Goal: Information Seeking & Learning: Understand process/instructions

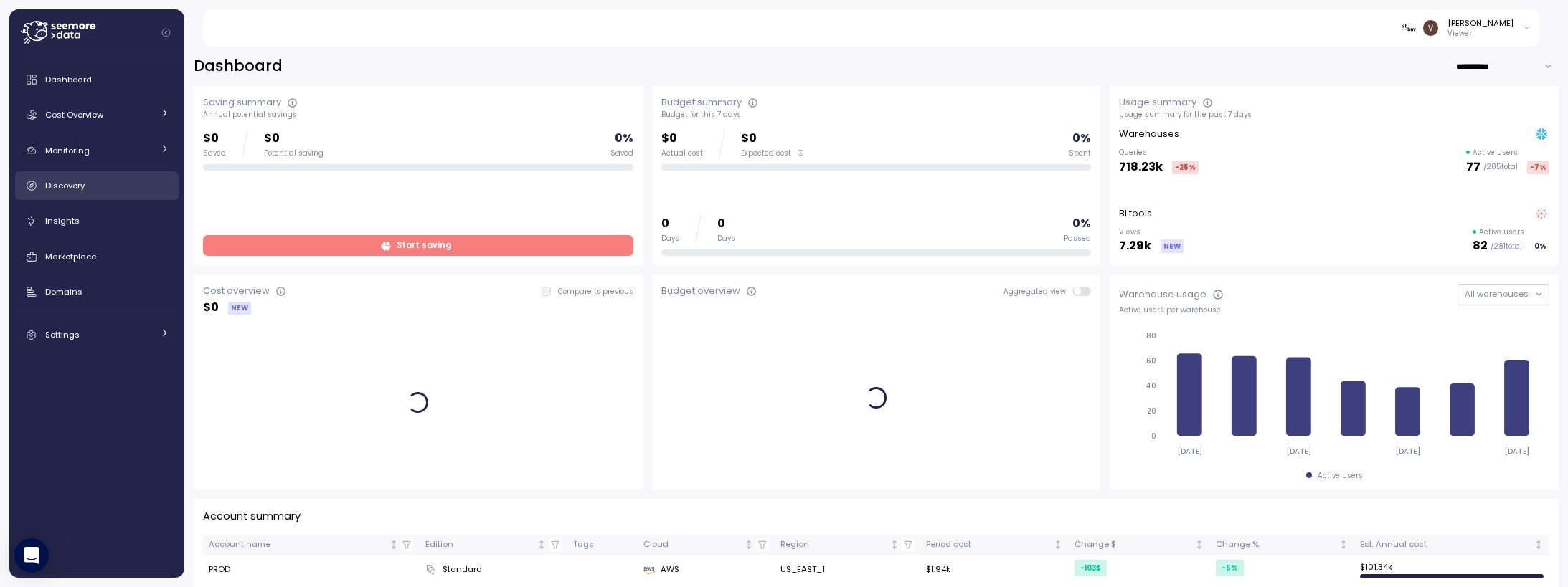
click at [93, 182] on div "Discovery" at bounding box center [108, 185] width 124 height 14
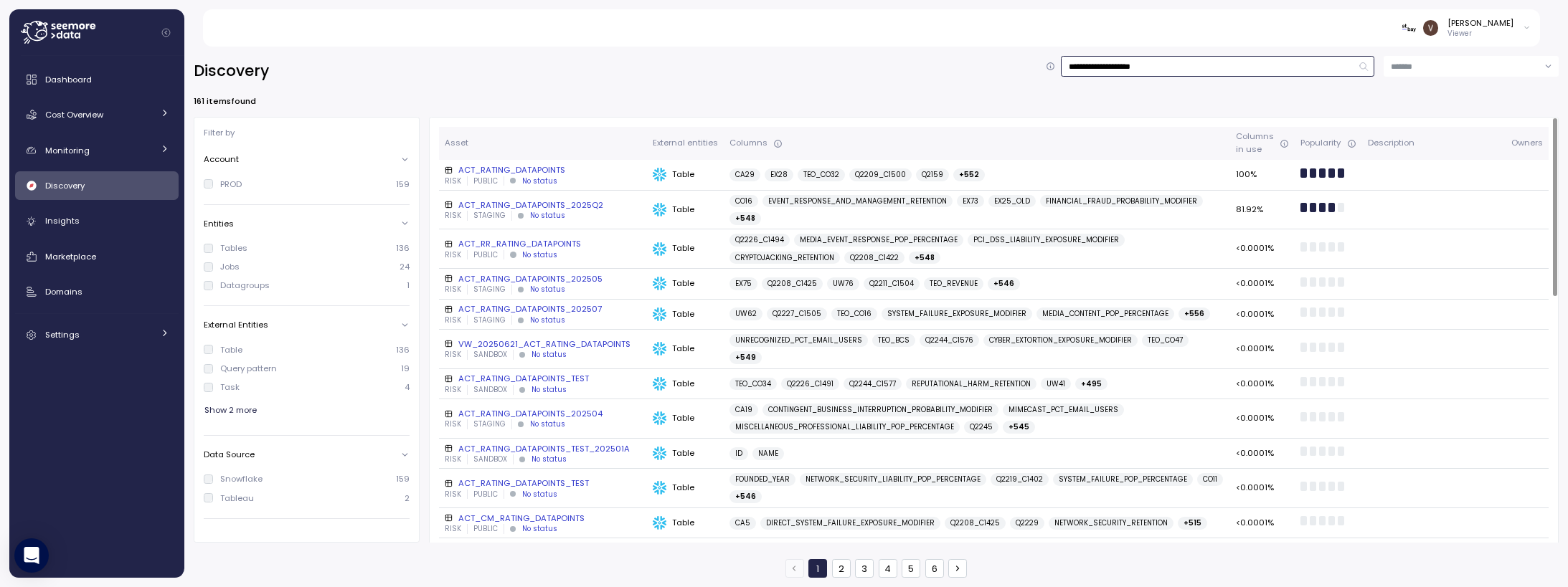
click at [1201, 61] on input "**********" at bounding box center [1218, 66] width 313 height 21
drag, startPoint x: 1160, startPoint y: 63, endPoint x: 954, endPoint y: 49, distance: 206.5
click at [954, 49] on div "**********" at bounding box center [876, 312] width 1383 height 549
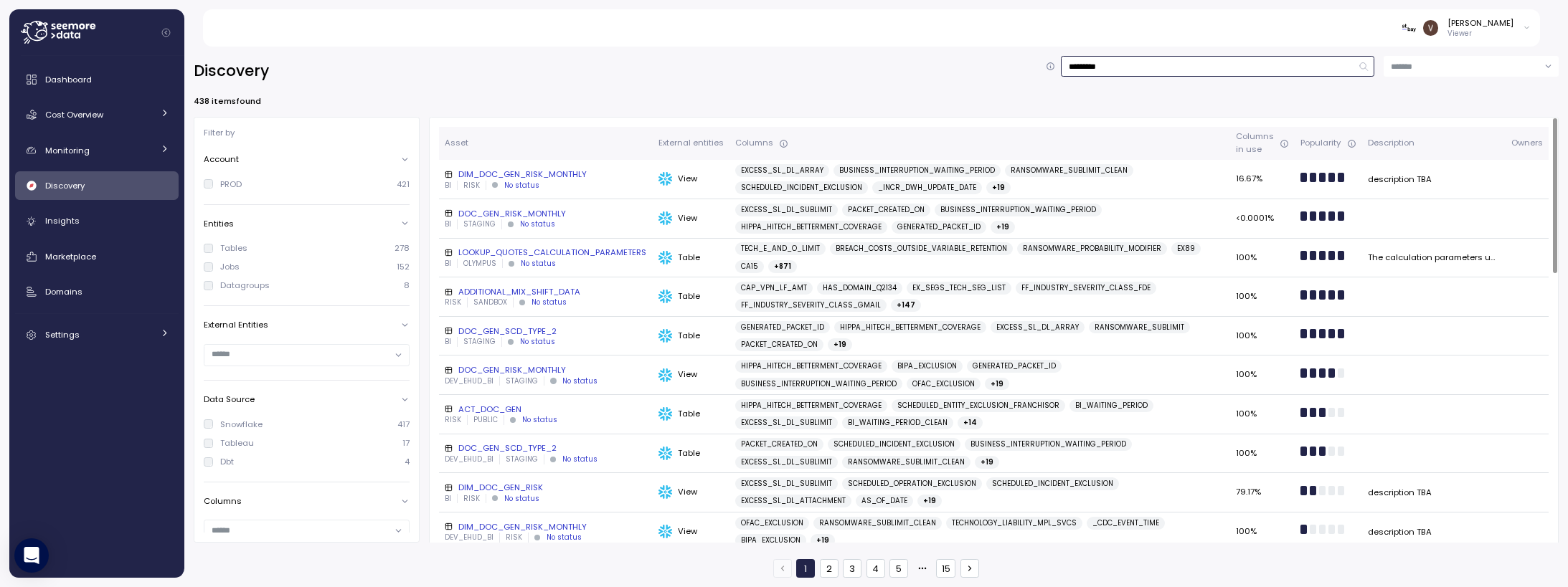
type input "*********"
click at [1517, 57] on input at bounding box center [1471, 66] width 175 height 21
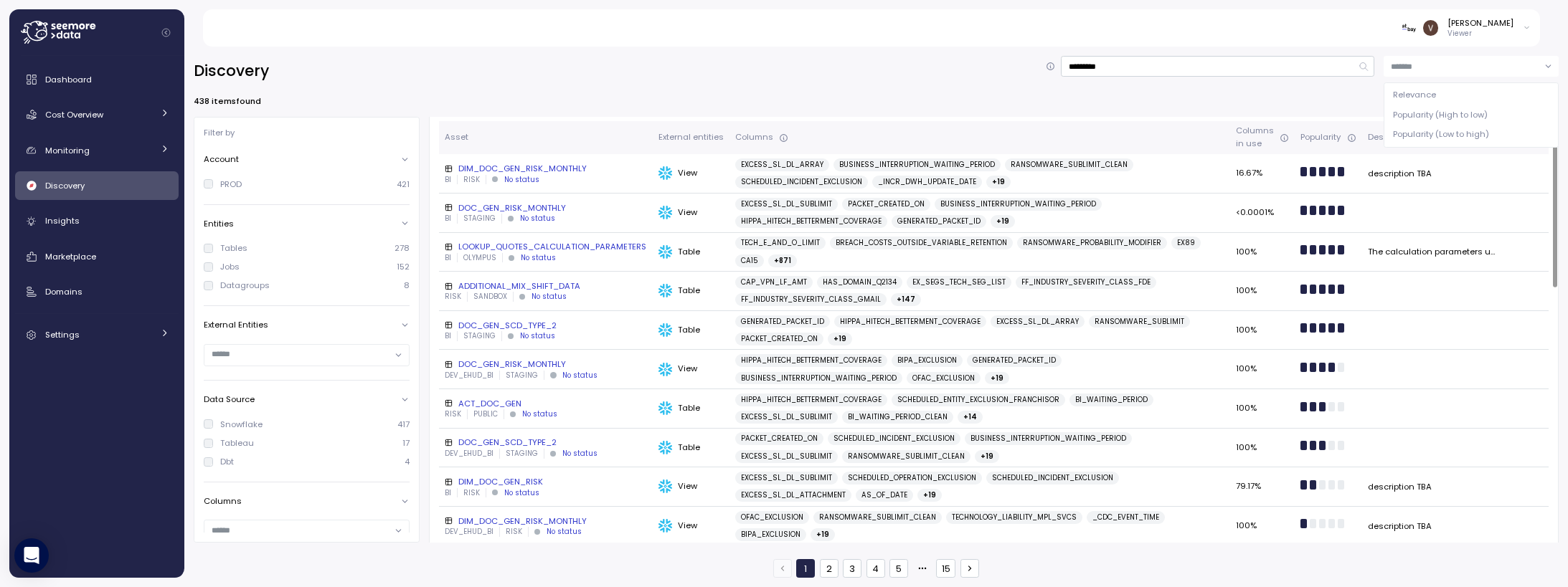
scroll to position [155, 0]
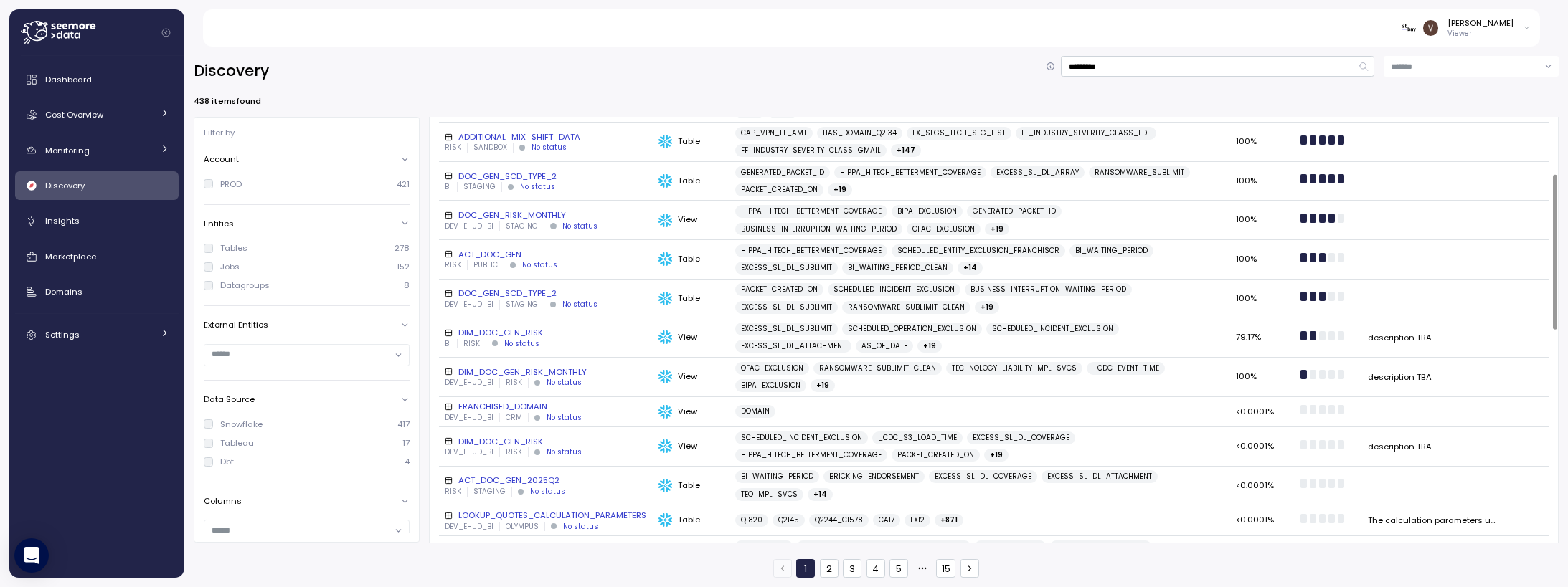
click at [531, 403] on div "FRANCHISED_DOMAIN" at bounding box center [545, 406] width 202 height 11
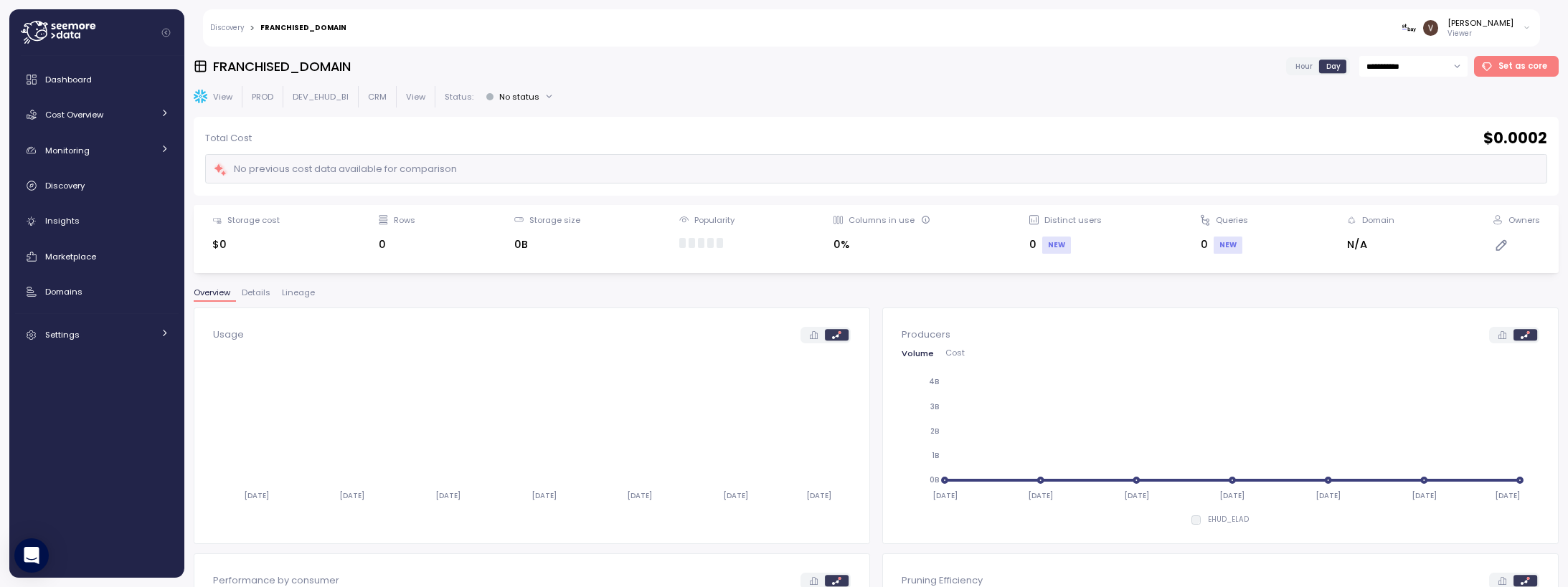
click at [308, 296] on span "Lineage" at bounding box center [299, 292] width 33 height 8
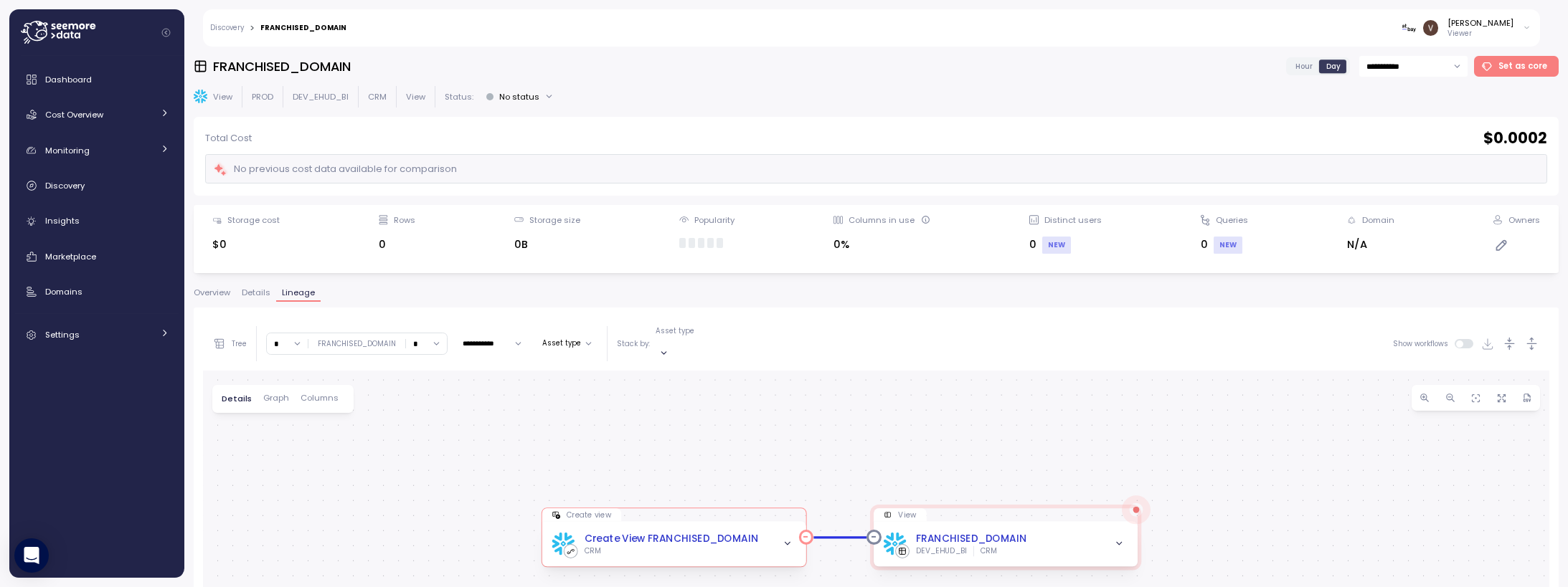
click at [704, 531] on div "Create View FRANCHISED_DOMAIN" at bounding box center [671, 538] width 174 height 15
click at [75, 188] on span "Discovery" at bounding box center [65, 185] width 39 height 11
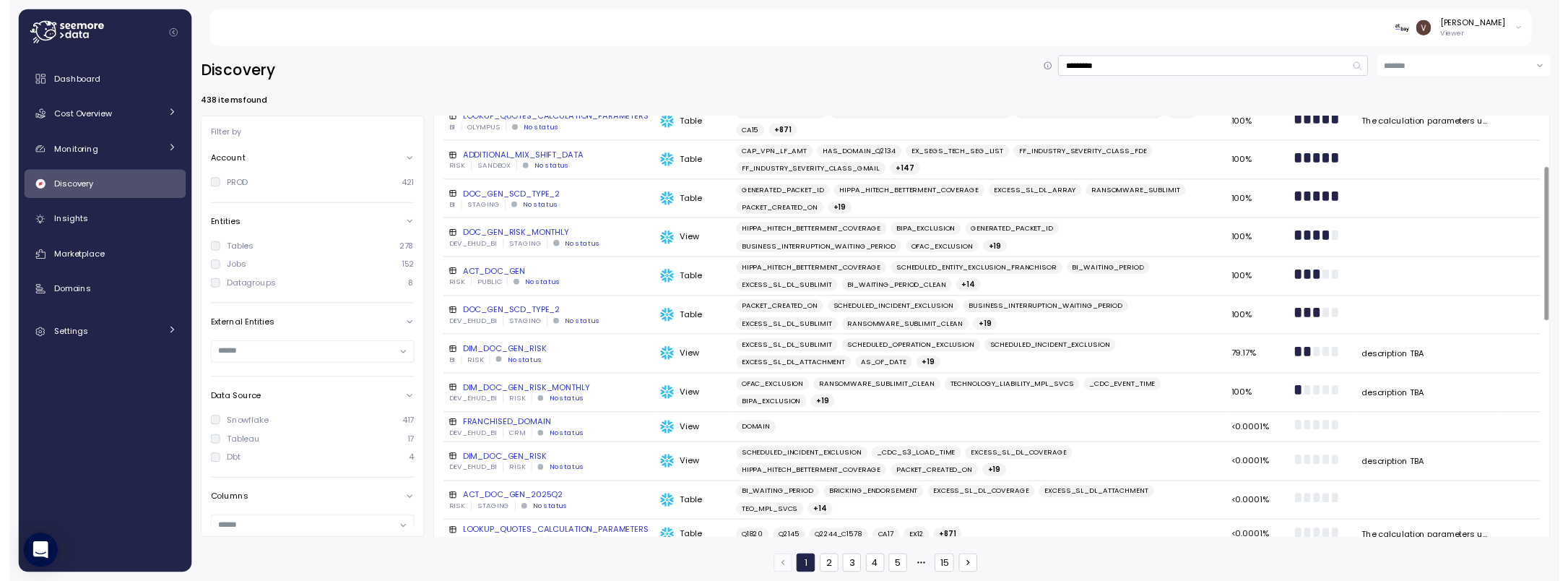
scroll to position [139, 0]
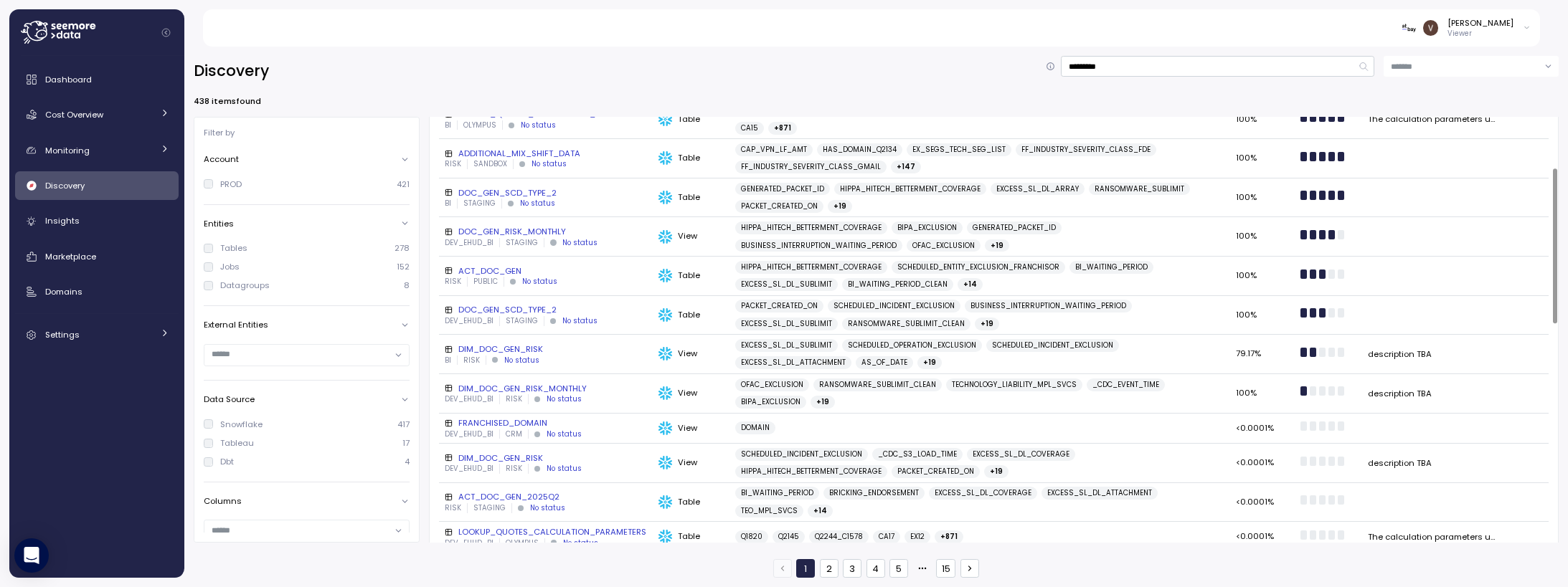
click at [514, 424] on div "FRANCHISED_DOMAIN" at bounding box center [545, 423] width 202 height 11
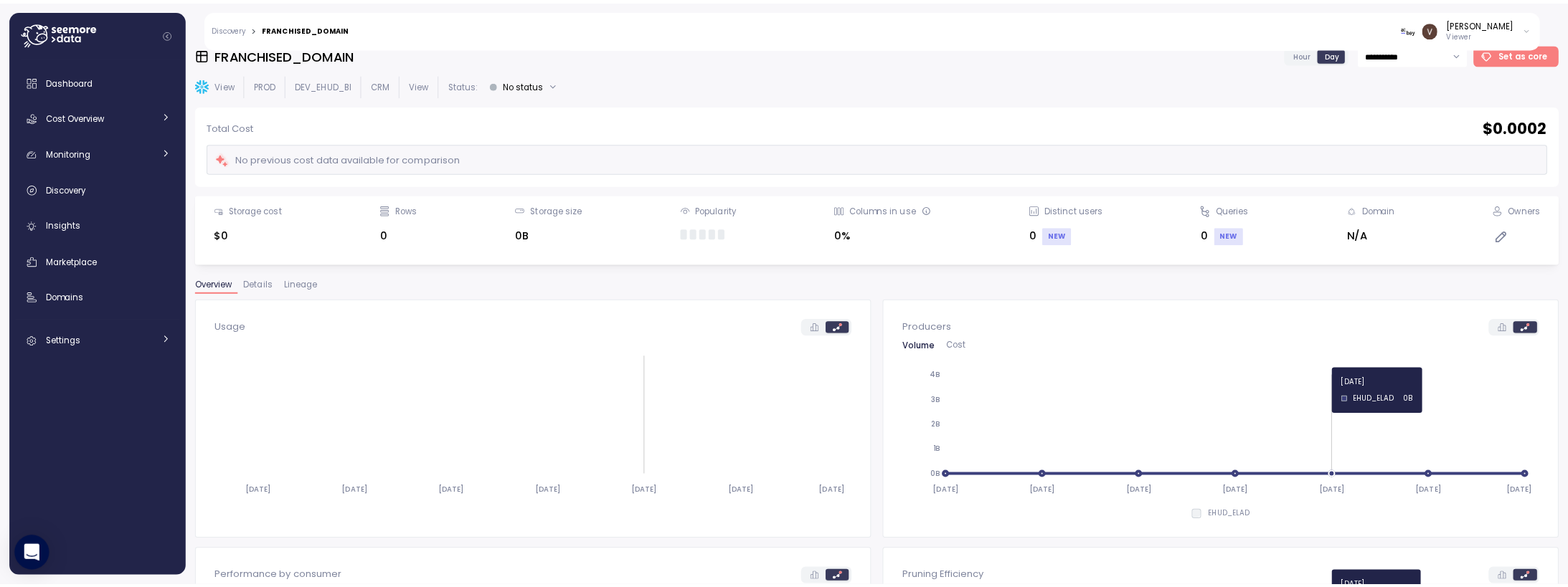
scroll to position [89, 0]
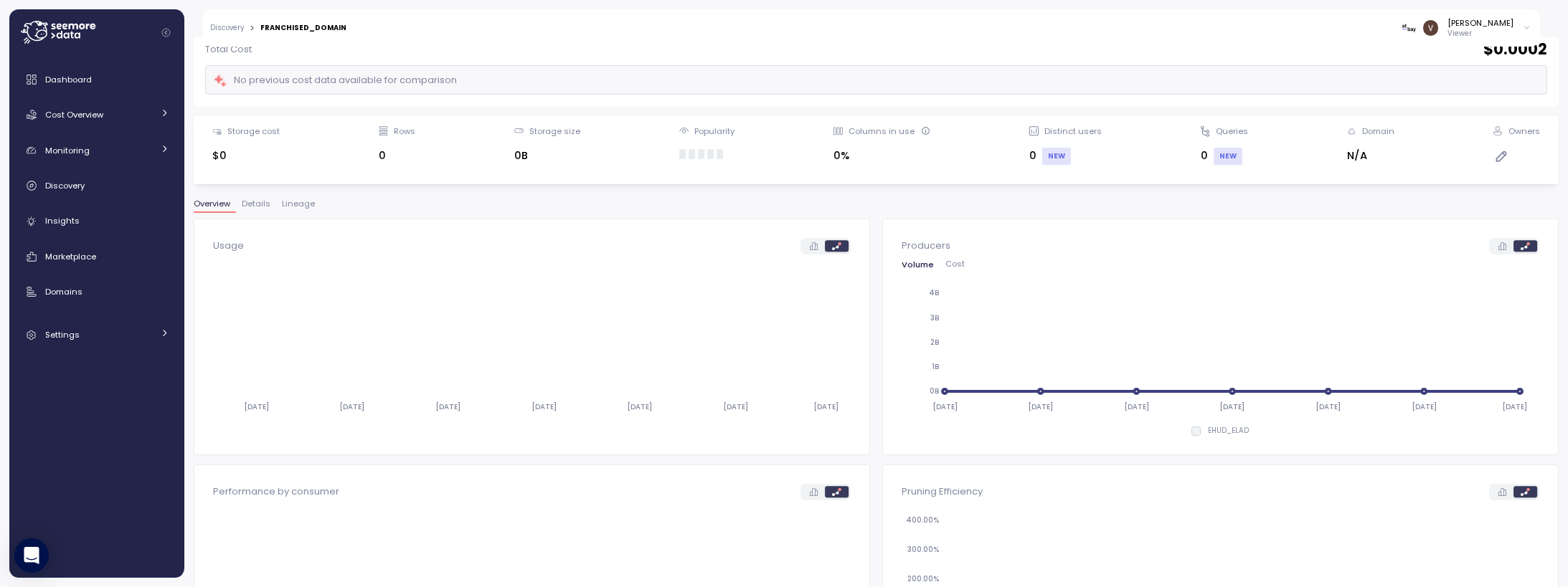
click at [287, 205] on span "Lineage" at bounding box center [299, 204] width 33 height 8
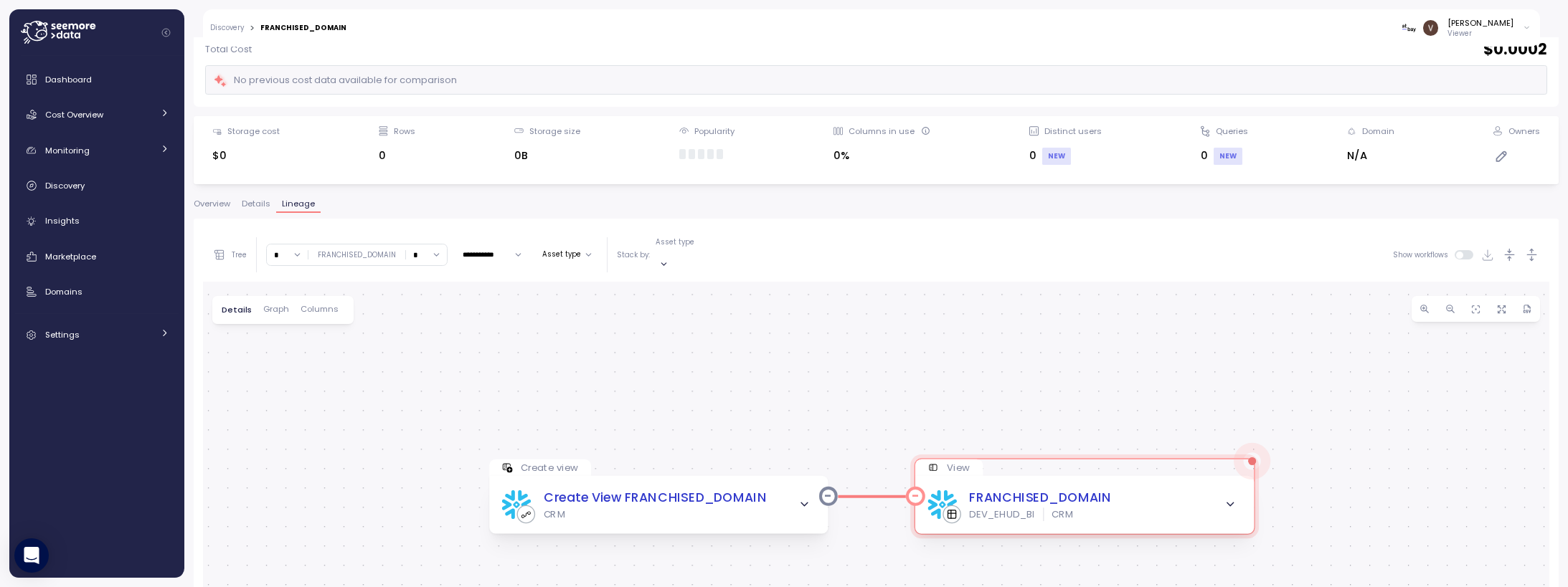
click at [1231, 503] on icon "button" at bounding box center [1230, 504] width 6 height 3
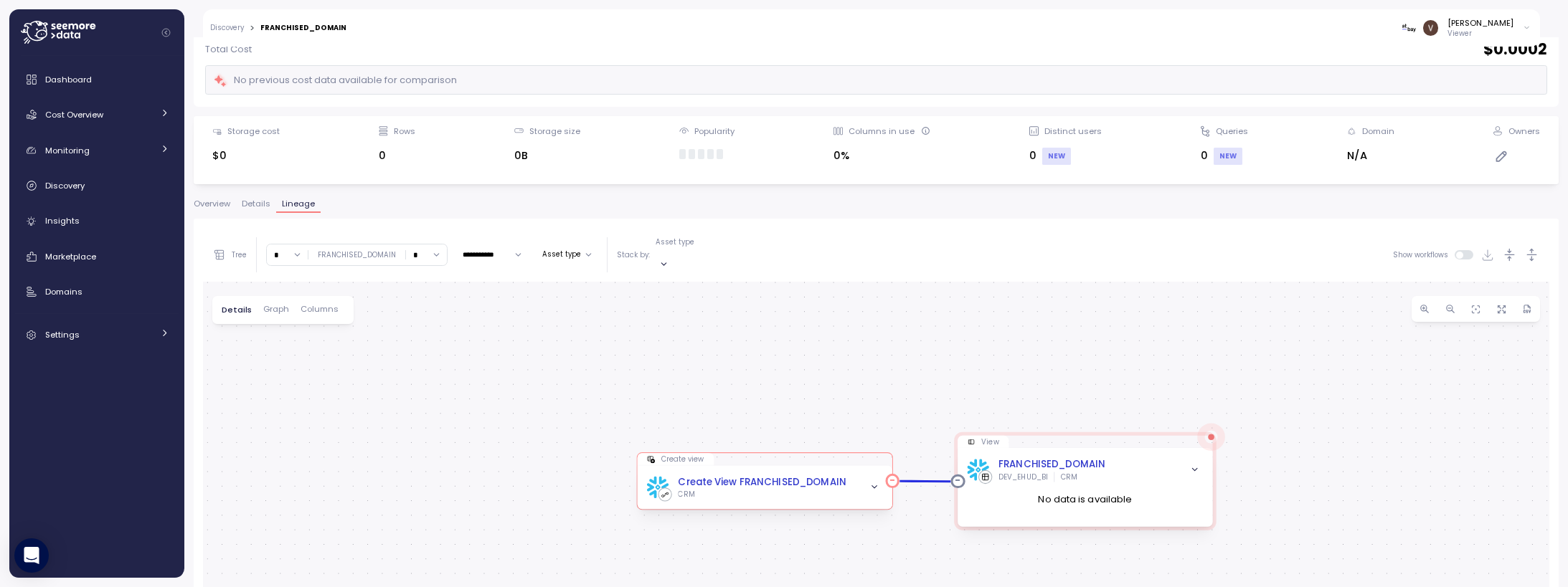
click at [874, 486] on icon "button" at bounding box center [875, 486] width 5 height 2
click at [292, 248] on input "*" at bounding box center [287, 255] width 41 height 21
click at [282, 339] on div "2" at bounding box center [287, 337] width 34 height 19
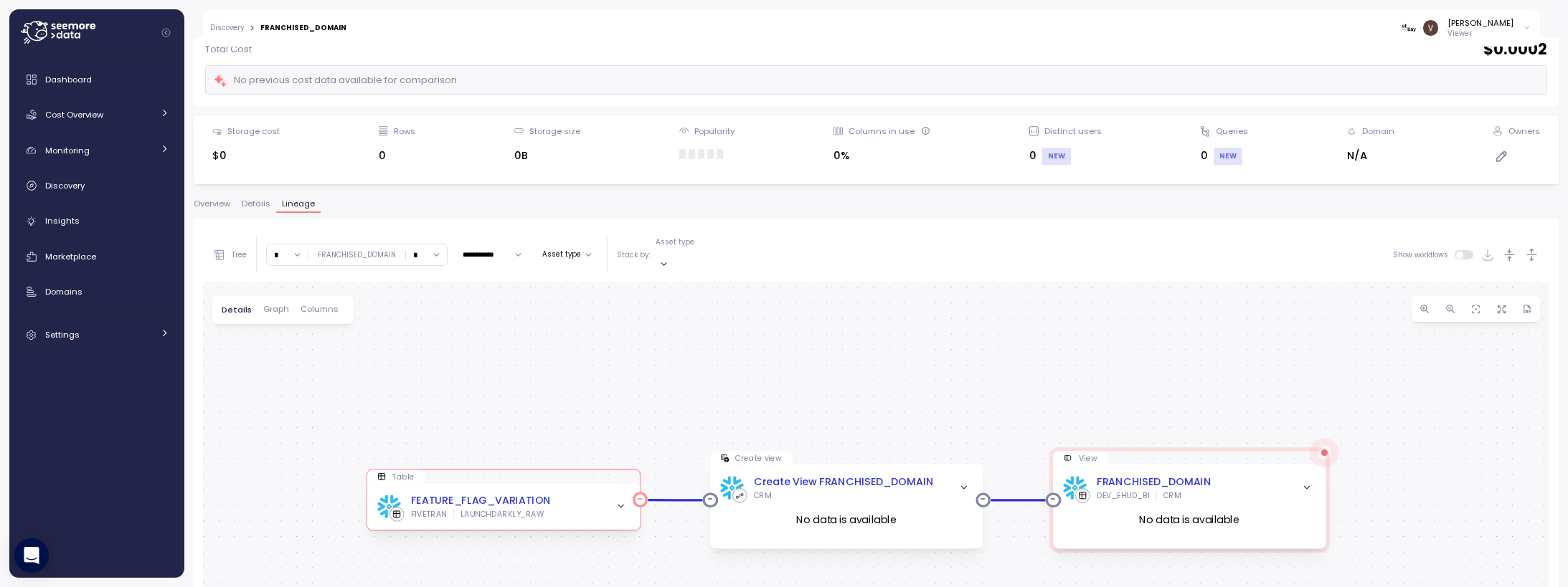
click at [636, 493] on div "FEATURE_FLAG_VARIATION FIVETRAN LAUNCHDARKLY_RAW" at bounding box center [503, 506] width 272 height 46
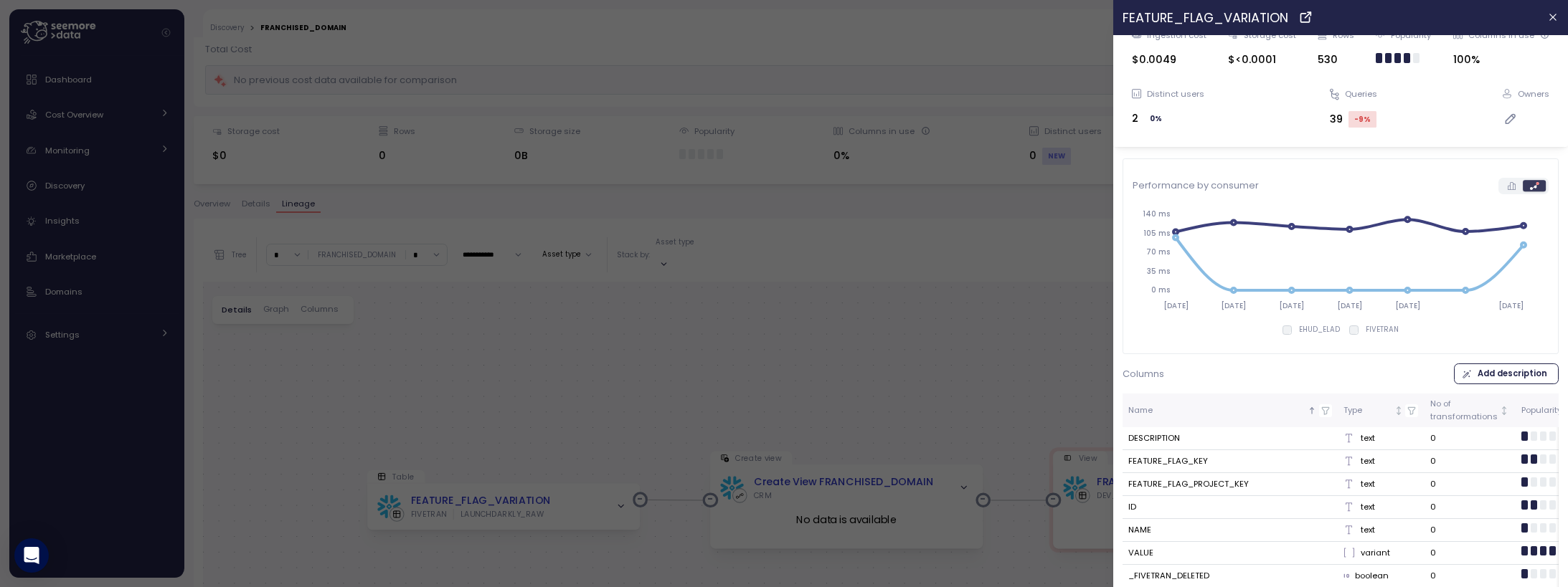
scroll to position [38, 0]
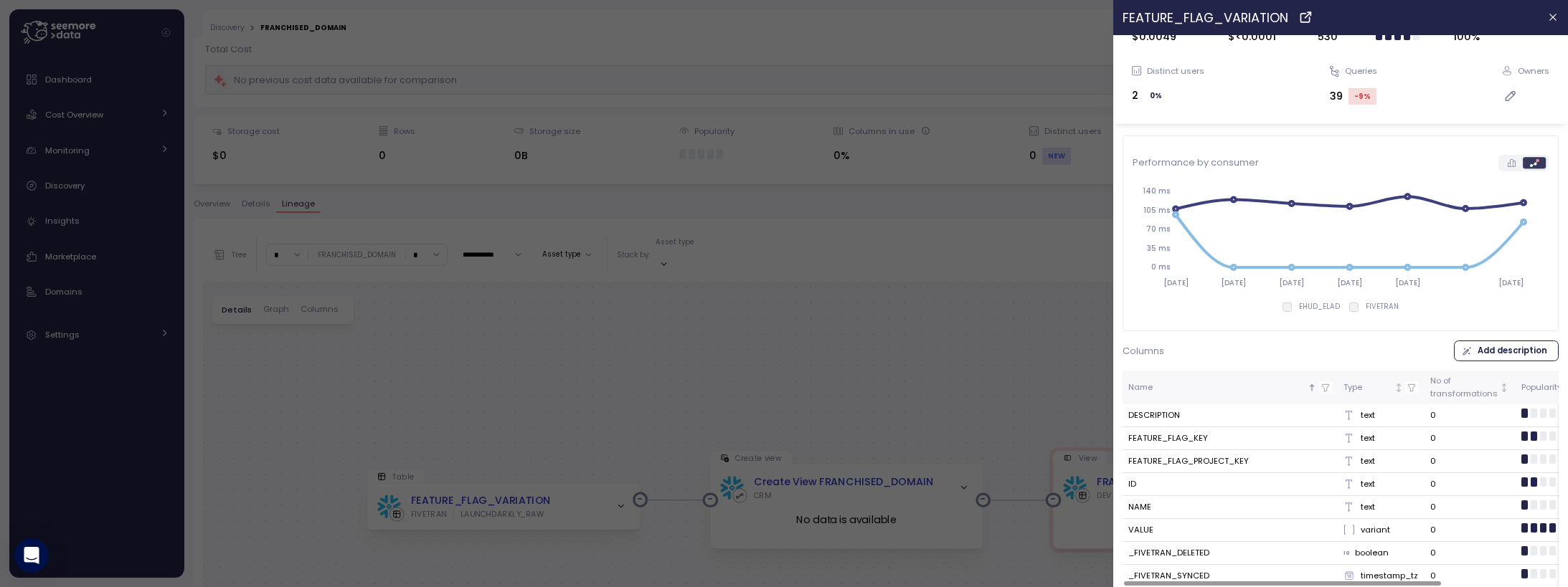
click at [625, 353] on div at bounding box center [784, 293] width 1568 height 587
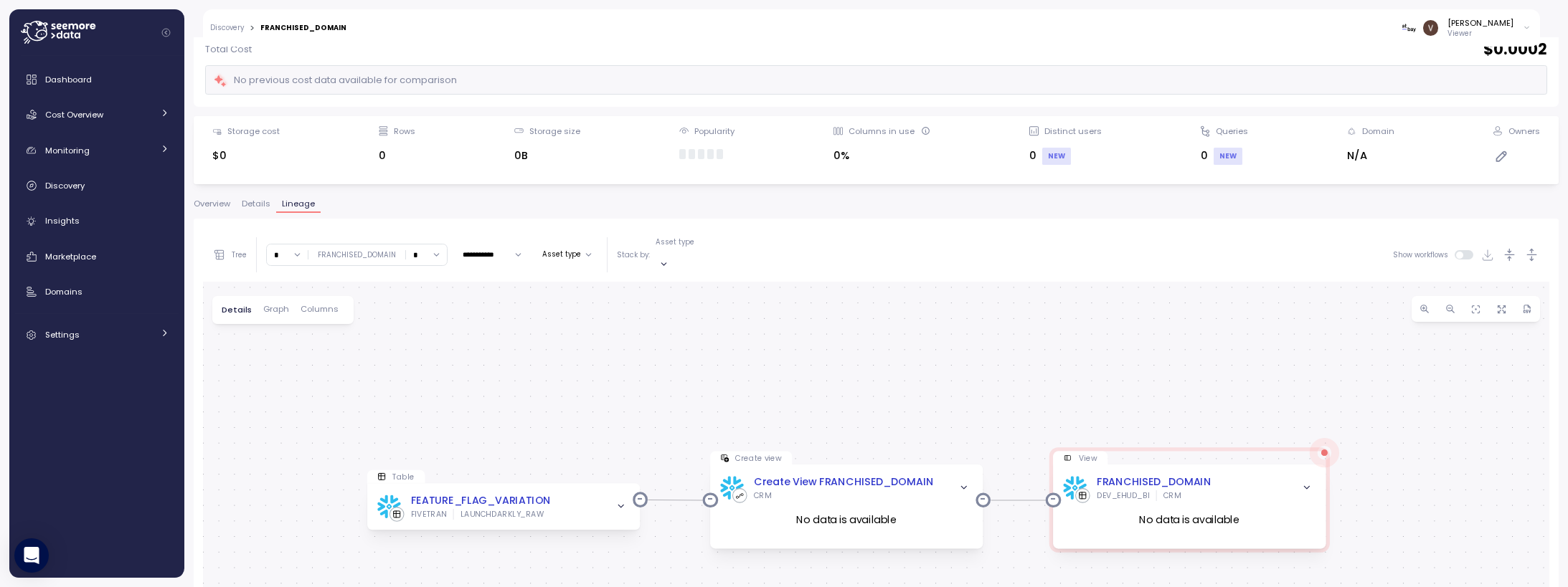
scroll to position [0, 0]
click at [299, 244] on input "*" at bounding box center [287, 255] width 41 height 21
click at [274, 374] on div "4" at bounding box center [287, 375] width 34 height 19
type input "*"
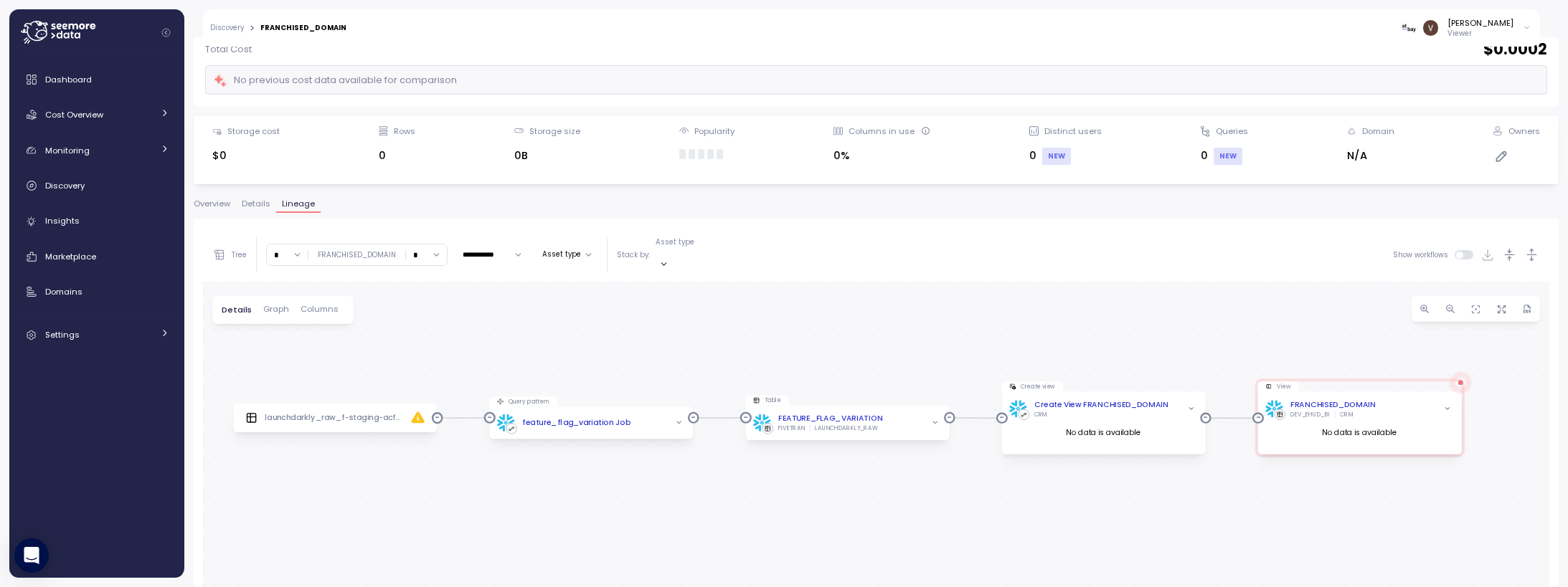
drag, startPoint x: 909, startPoint y: 405, endPoint x: 884, endPoint y: 298, distance: 109.9
click at [884, 298] on div "Create view Create View FRANCHISED_DOMAIN CRM No data is available View FRANCHI…" at bounding box center [876, 521] width 1347 height 478
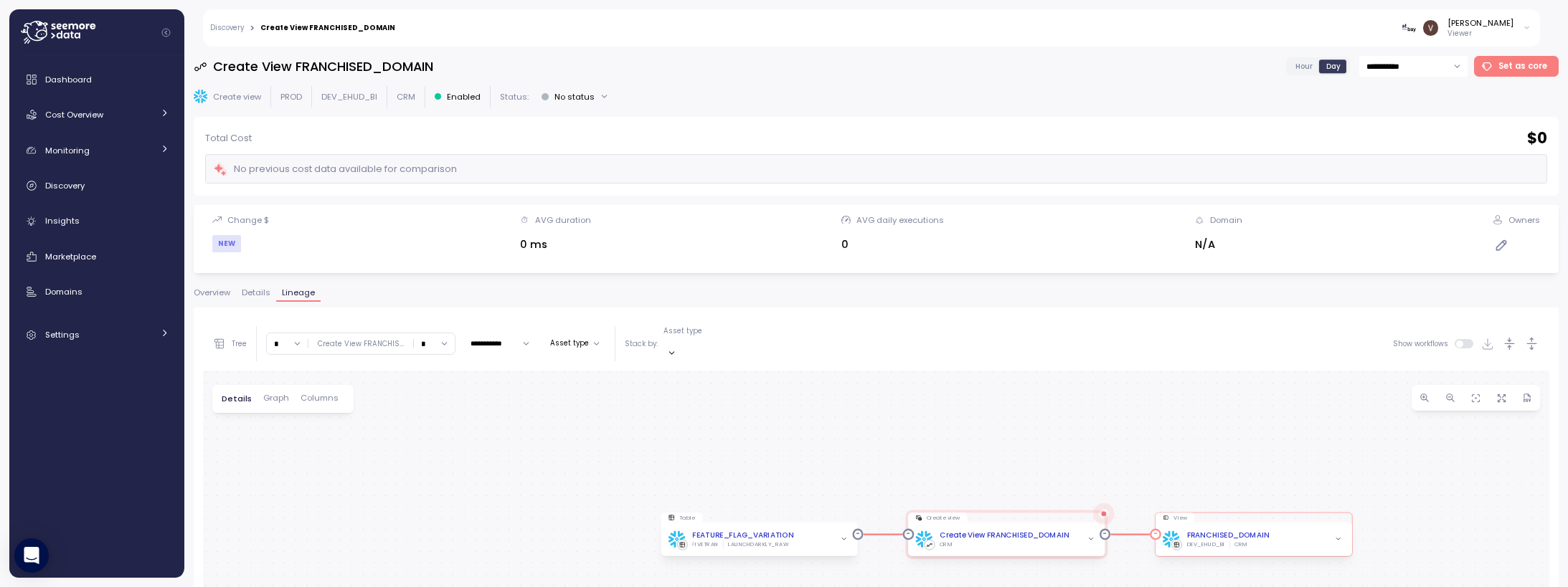
click at [1229, 529] on div "FRANCHISED_DOMAIN" at bounding box center [1227, 535] width 82 height 11
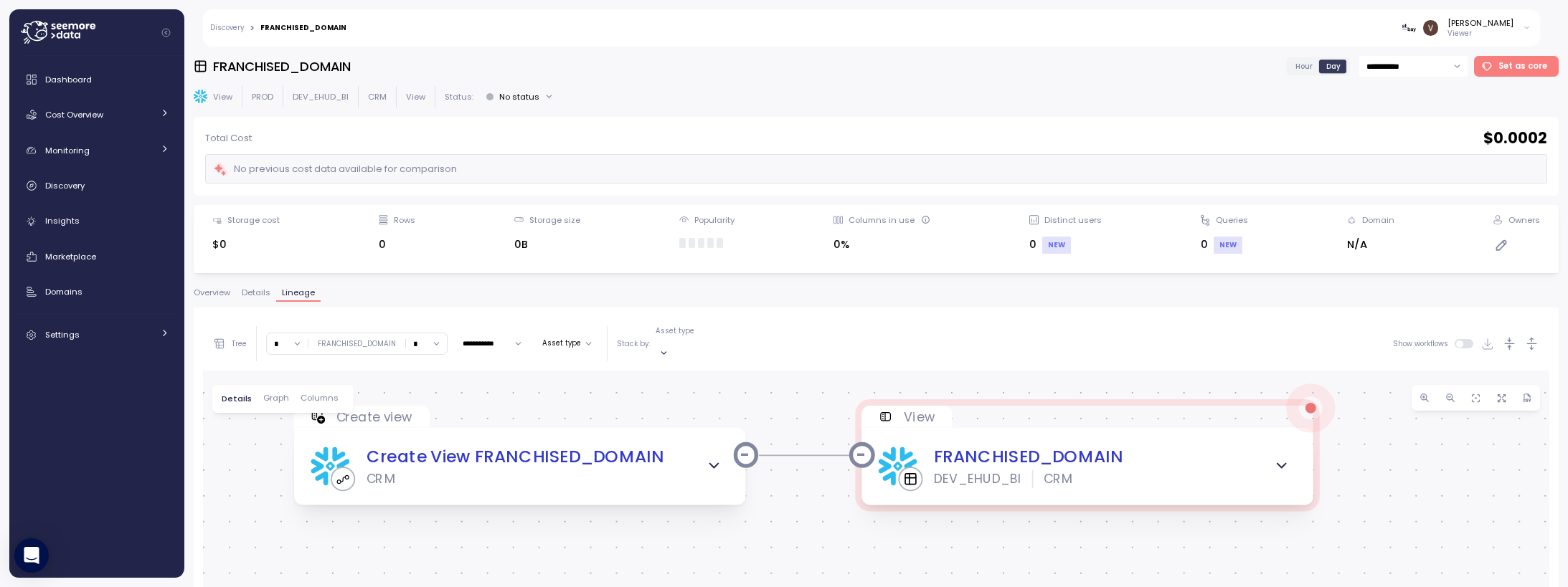
drag, startPoint x: 1274, startPoint y: 442, endPoint x: 1135, endPoint y: 319, distance: 185.6
click at [1135, 319] on div "**********" at bounding box center [876, 582] width 1347 height 531
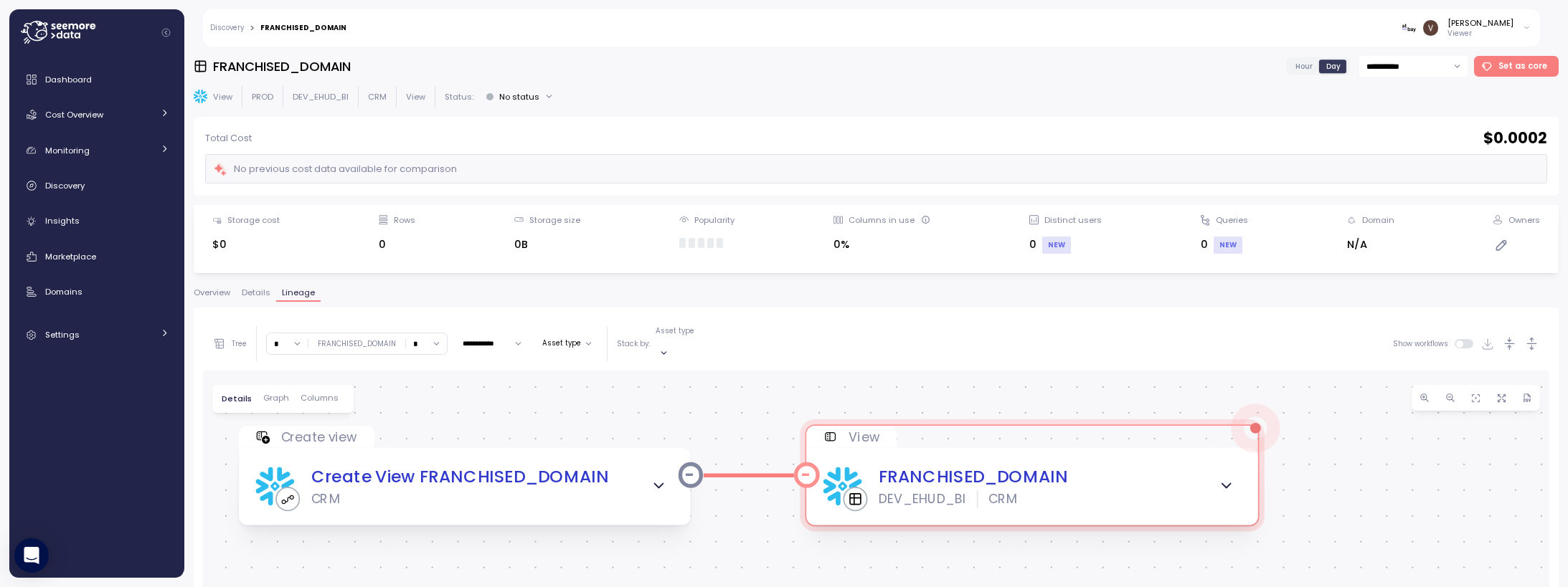
click at [870, 428] on p "View" at bounding box center [863, 437] width 31 height 17
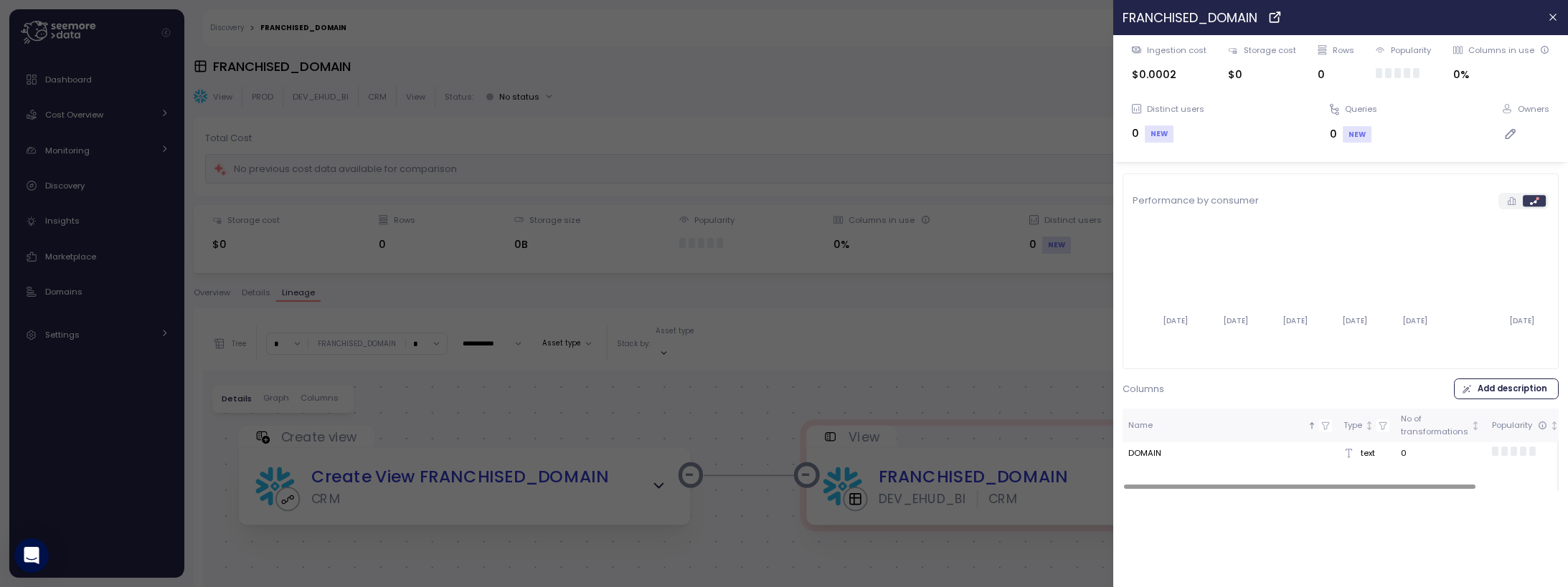
click at [959, 368] on div at bounding box center [784, 293] width 1568 height 587
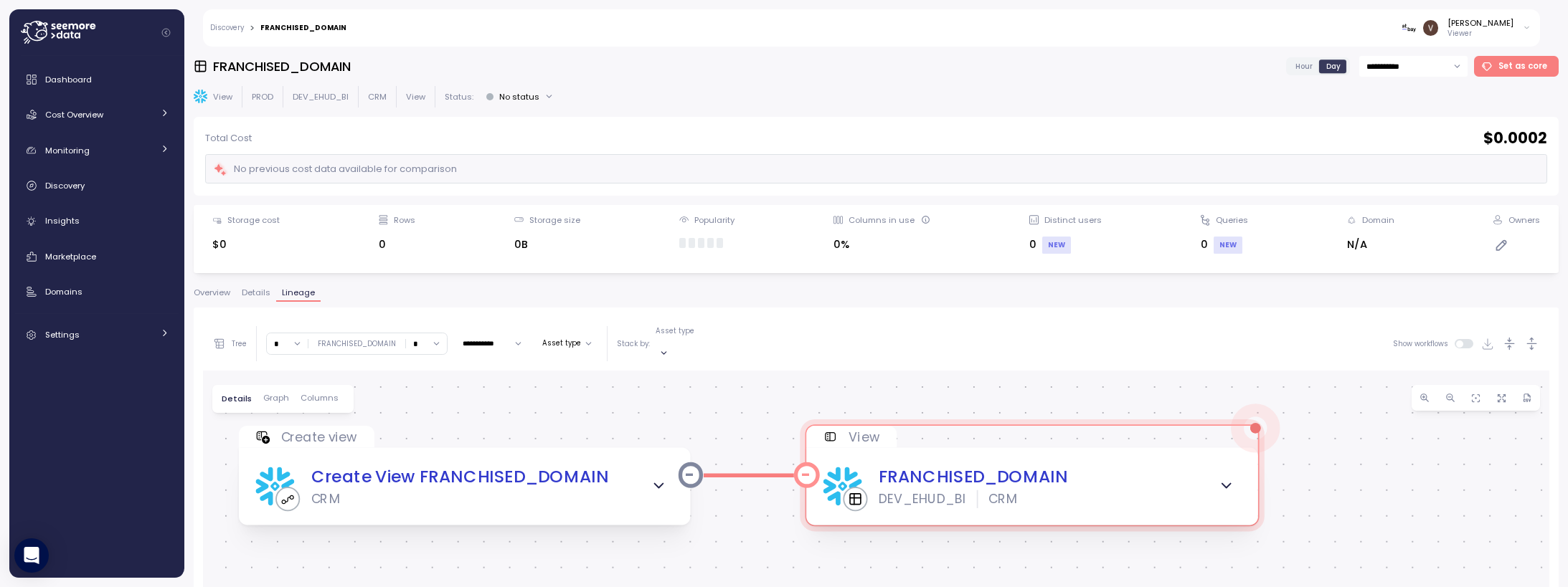
click at [913, 490] on div "DEV_EHUD_BI" at bounding box center [923, 499] width 88 height 17
click at [854, 493] on icon at bounding box center [854, 499] width 0 height 10
click at [495, 468] on div "Create View FRANCHISED_DOMAIN" at bounding box center [460, 477] width 298 height 25
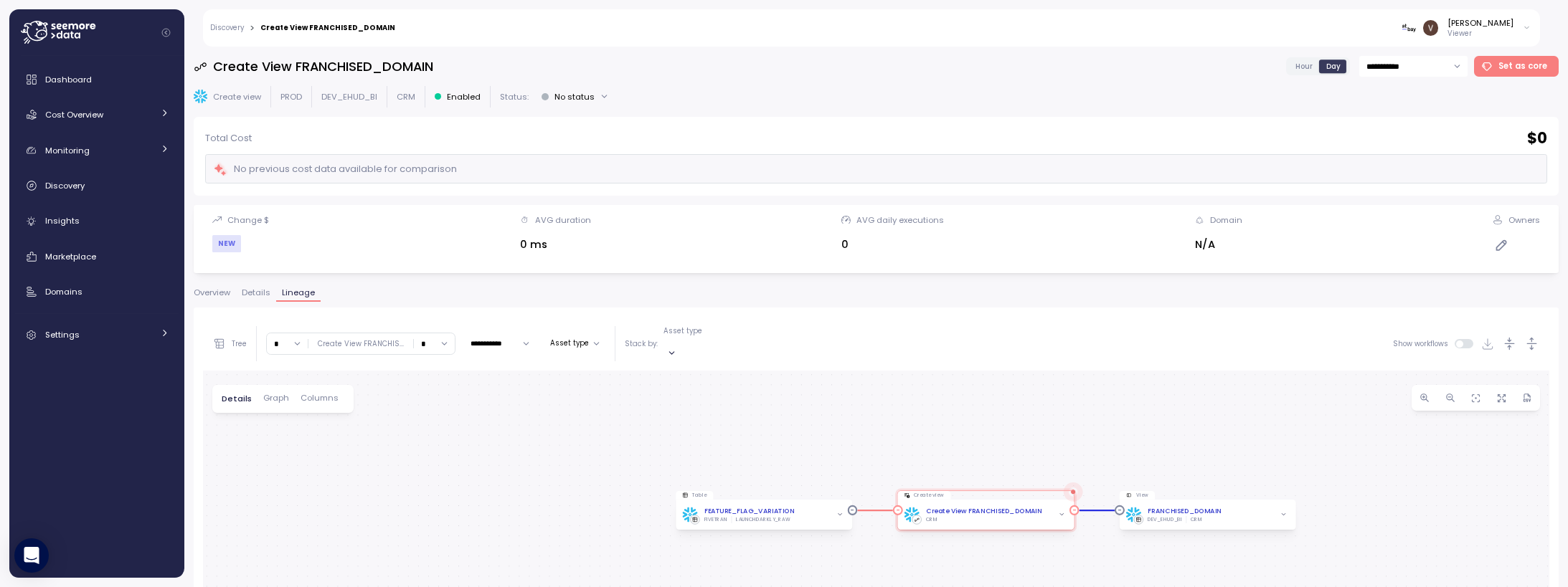
click at [958, 516] on div "CRM" at bounding box center [984, 520] width 116 height 7
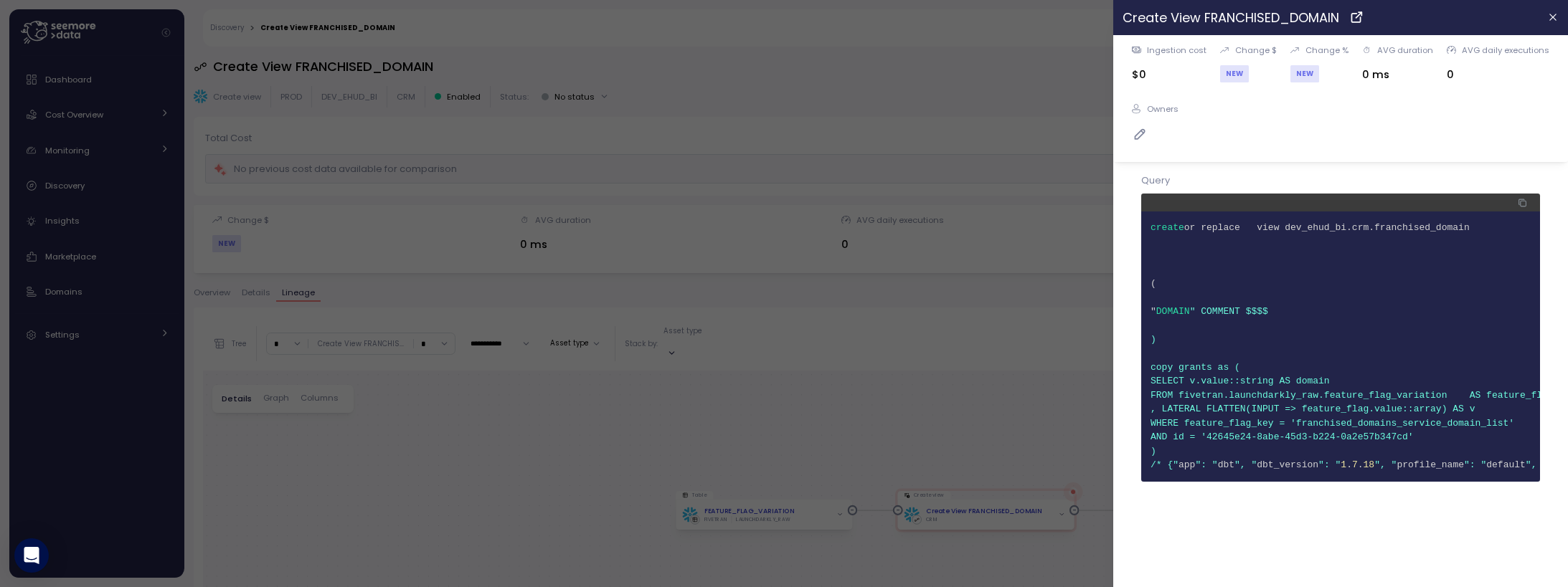
click at [1454, 235] on span "2" at bounding box center [1340, 241] width 380 height 14
drag, startPoint x: 1263, startPoint y: 227, endPoint x: 1487, endPoint y: 225, distance: 224.0
click at [1487, 225] on span "1 create or replace view dev_ehud_bi.crm.franchised_domain" at bounding box center [1340, 227] width 380 height 14
copy span "view dev_ehud_bi.crm.franchised_domain"
click at [514, 395] on div at bounding box center [784, 293] width 1568 height 587
